Goal: Task Accomplishment & Management: Manage account settings

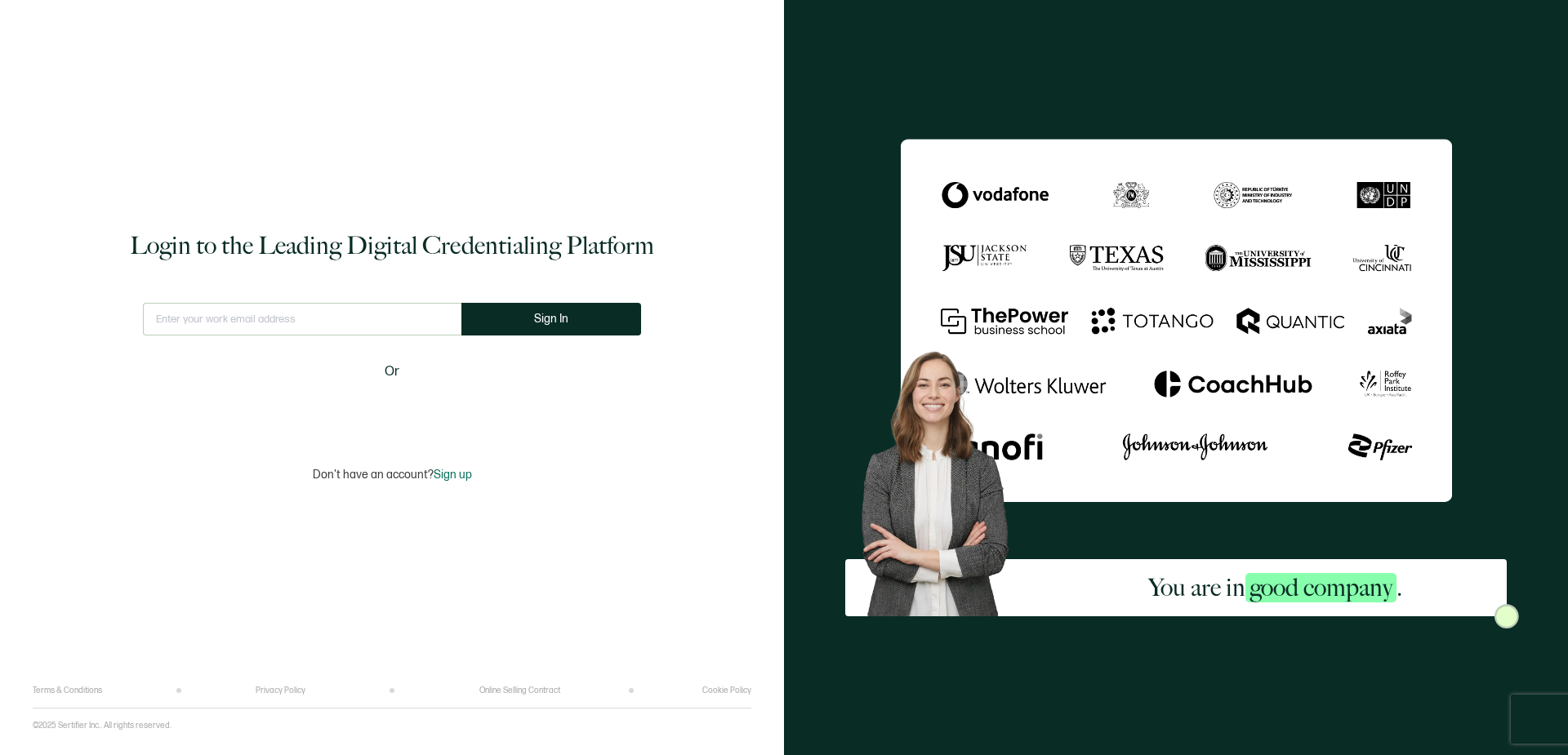
click at [325, 312] on input "text" at bounding box center [301, 319] width 319 height 32
type input "[PERSON_NAME][EMAIL_ADDRESS][DOMAIN_NAME]"
click at [554, 307] on button "Sign In" at bounding box center [557, 319] width 180 height 32
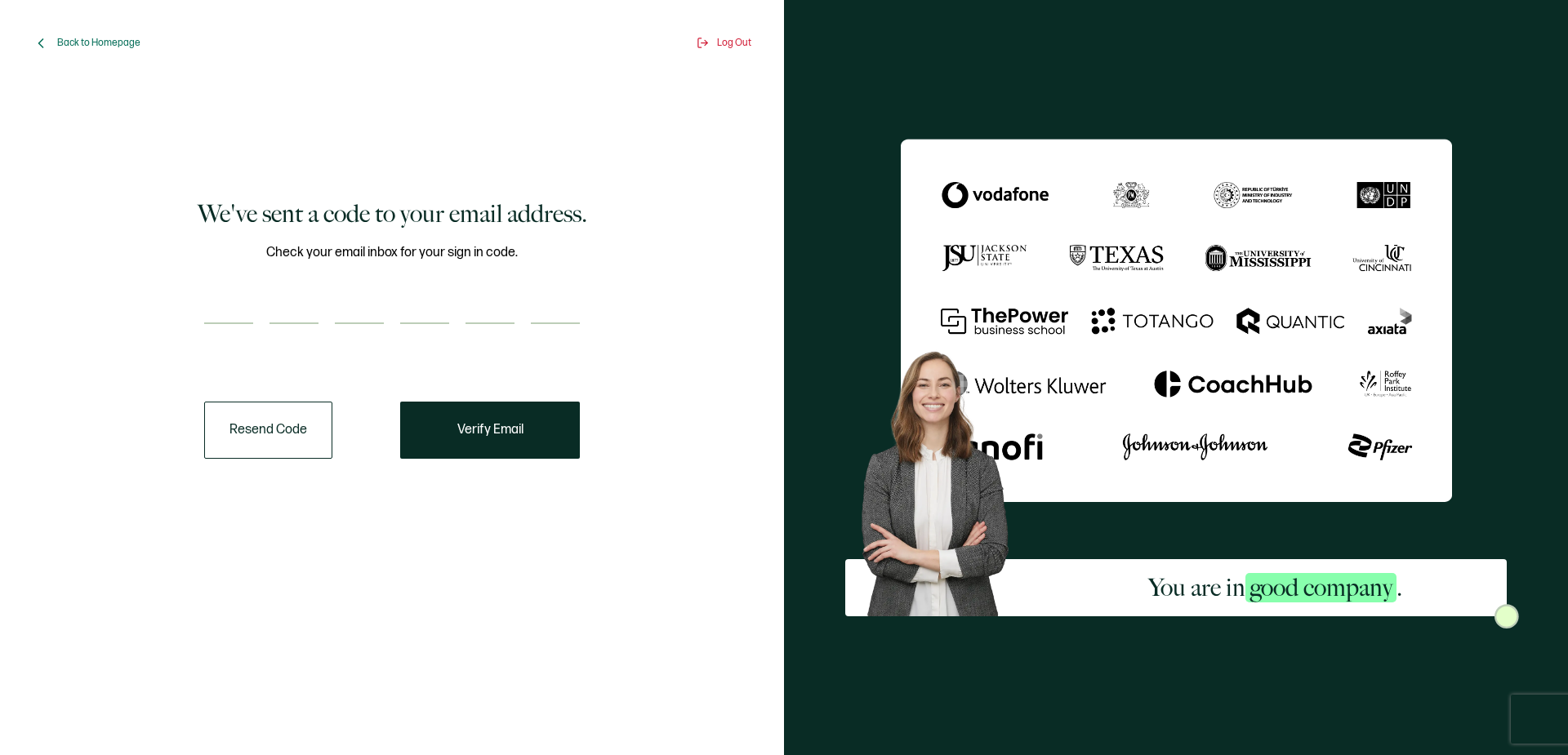
click at [224, 312] on input "number" at bounding box center [229, 308] width 49 height 32
type input "1"
type input "0"
type input "4"
type input "0"
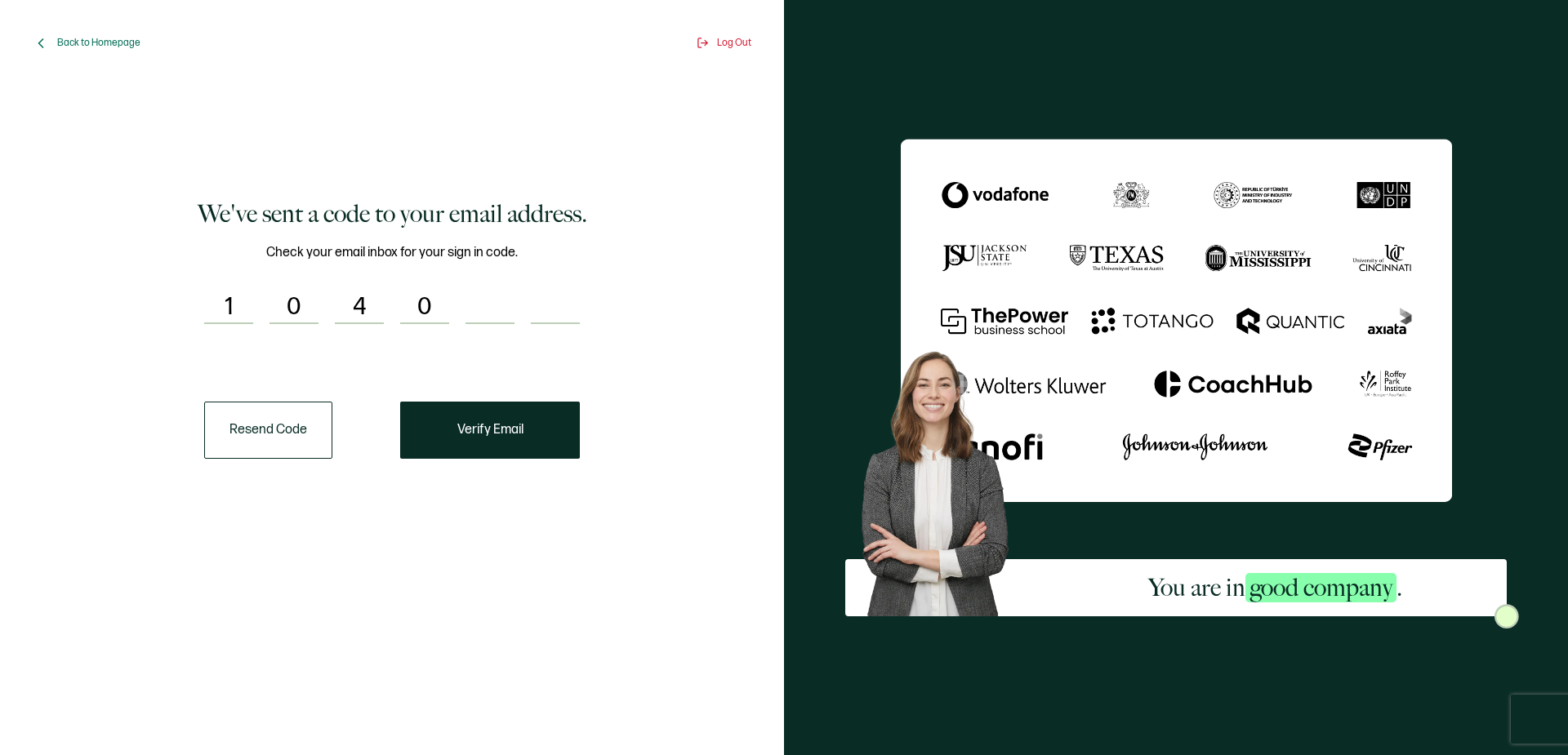
type input "0"
type input "3"
